Goal: Browse casually

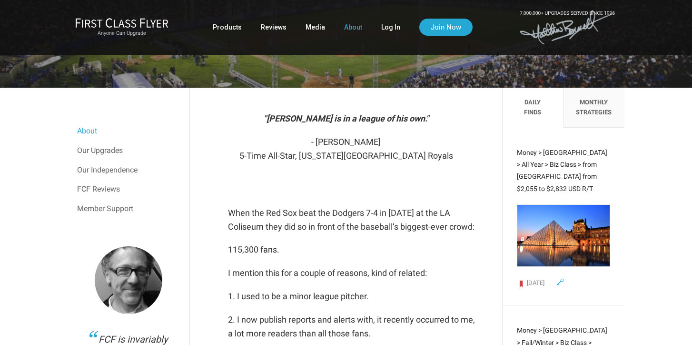
scroll to position [142, 0]
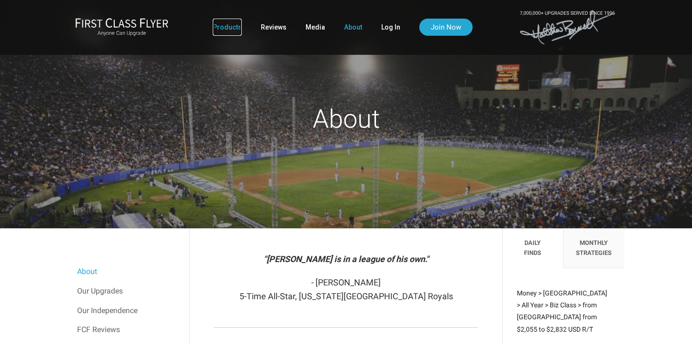
click at [224, 28] on link "Products" at bounding box center [227, 27] width 29 height 17
click at [232, 25] on link "Products" at bounding box center [227, 27] width 29 height 17
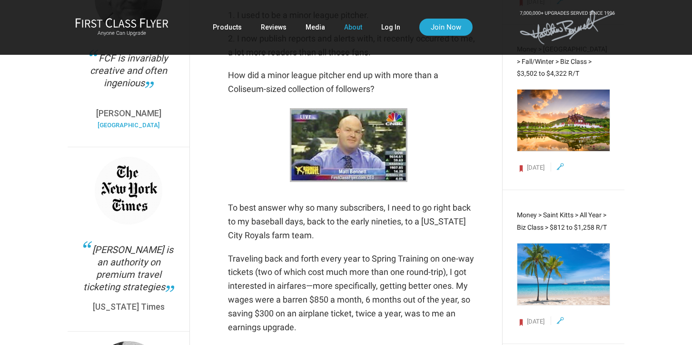
scroll to position [329, 0]
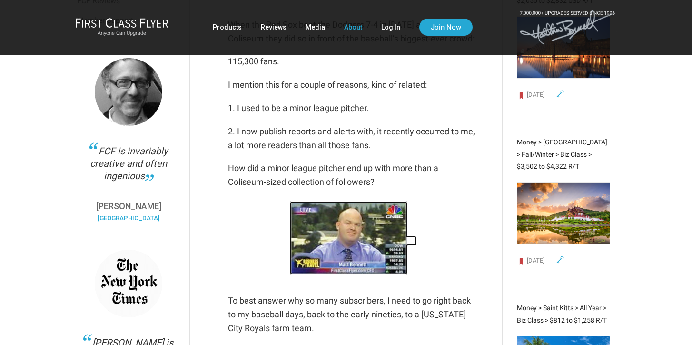
click at [351, 242] on img at bounding box center [349, 238] width 118 height 74
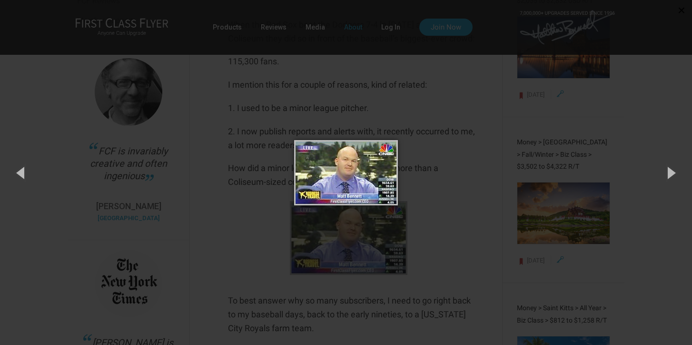
click at [684, 14] on button "×" at bounding box center [681, 10] width 21 height 21
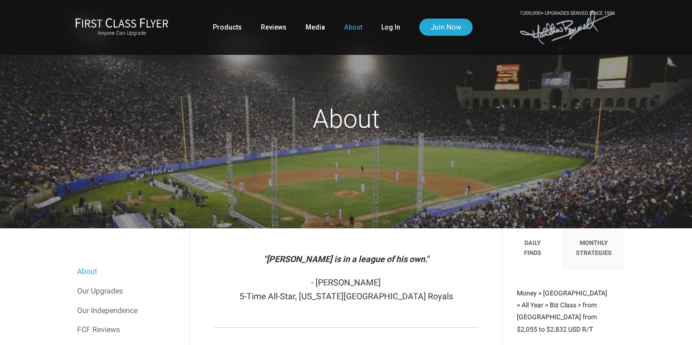
scroll to position [3, 0]
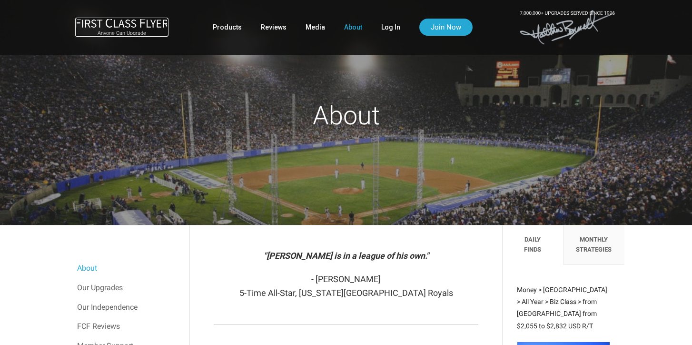
click at [145, 27] on img at bounding box center [121, 23] width 93 height 10
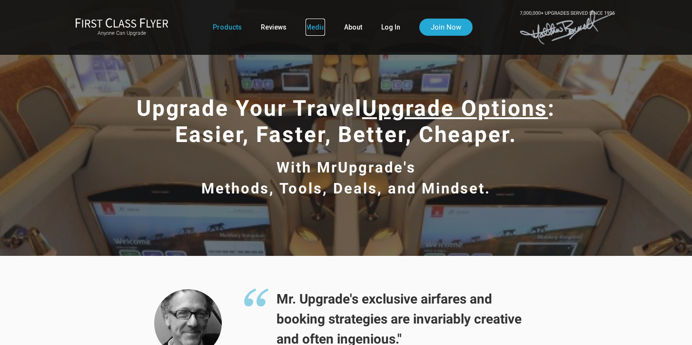
click at [321, 26] on link "Media" at bounding box center [316, 27] width 20 height 17
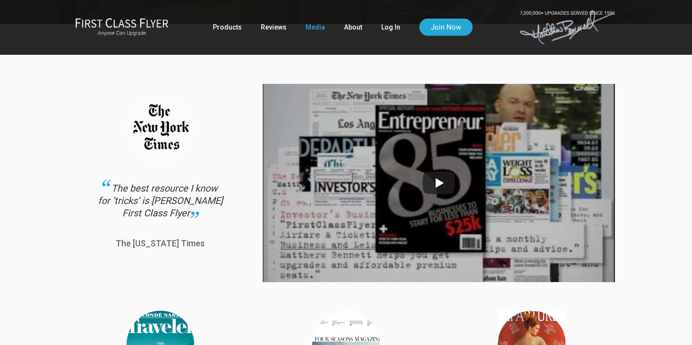
scroll to position [155, 0]
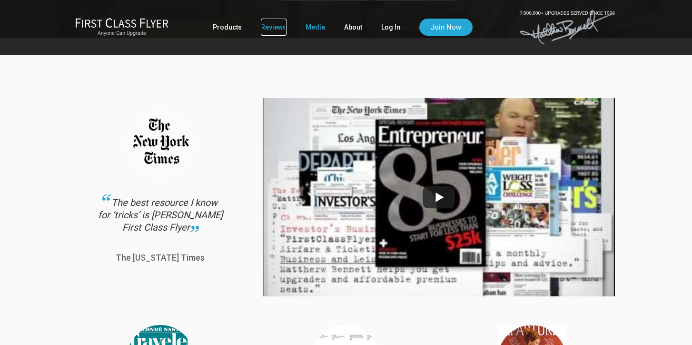
click at [271, 27] on link "Reviews" at bounding box center [274, 27] width 26 height 17
